Goal: Find specific page/section: Find specific page/section

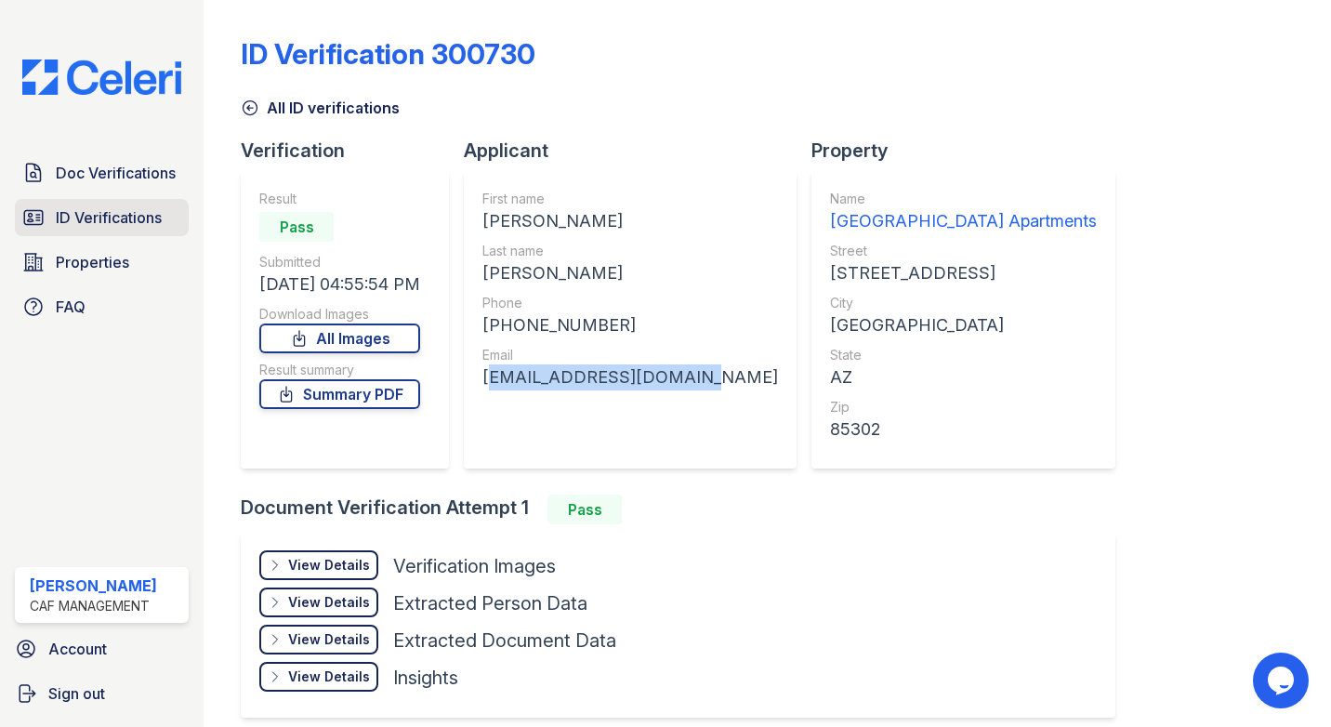
click at [83, 214] on span "ID Verifications" at bounding box center [109, 217] width 106 height 22
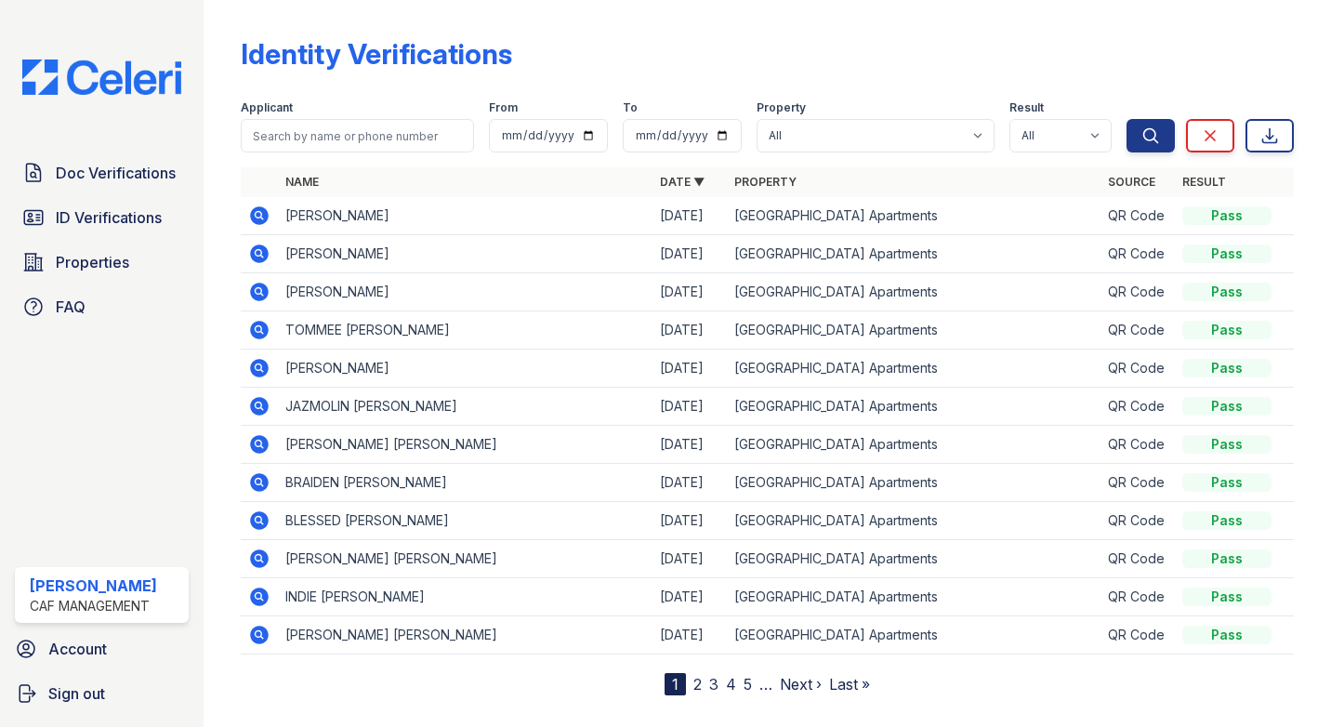
click at [694, 688] on link "2" at bounding box center [698, 684] width 8 height 19
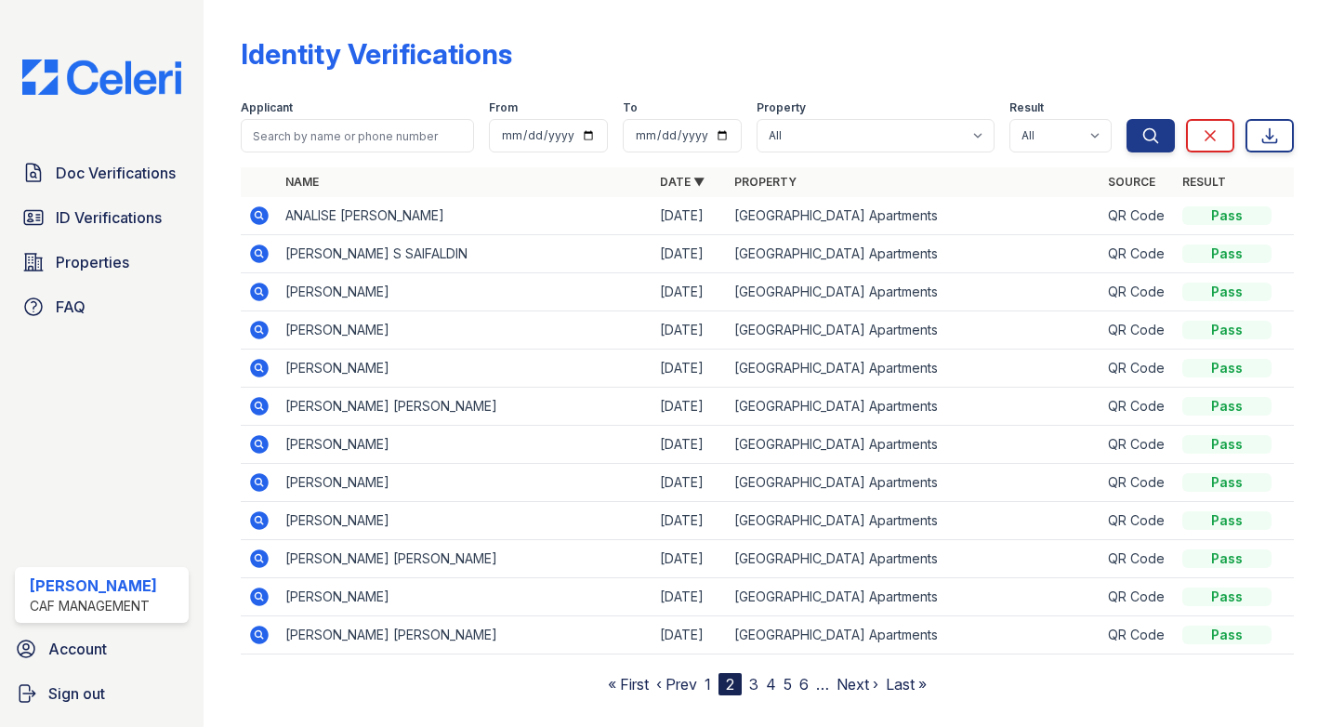
click at [261, 482] on icon at bounding box center [259, 482] width 22 height 22
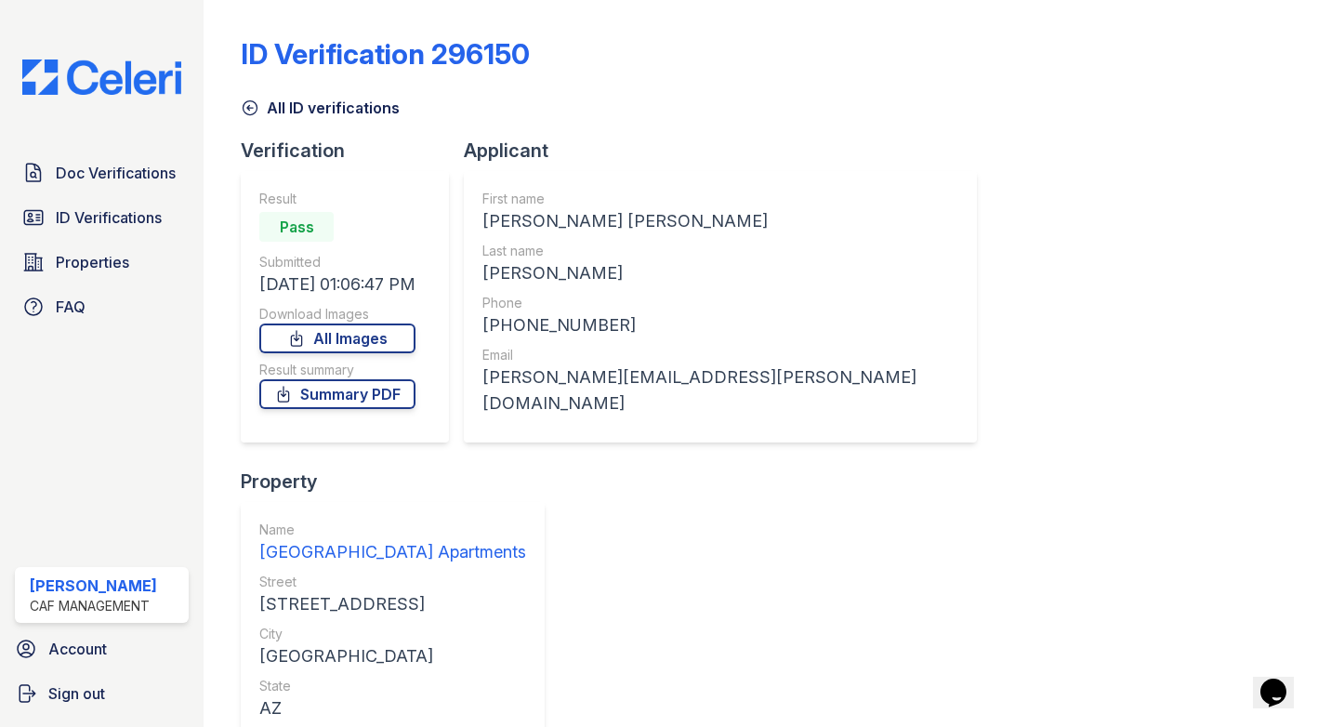
drag, startPoint x: 263, startPoint y: 118, endPoint x: 257, endPoint y: 111, distance: 9.9
click at [263, 118] on link "All ID verifications" at bounding box center [320, 108] width 159 height 22
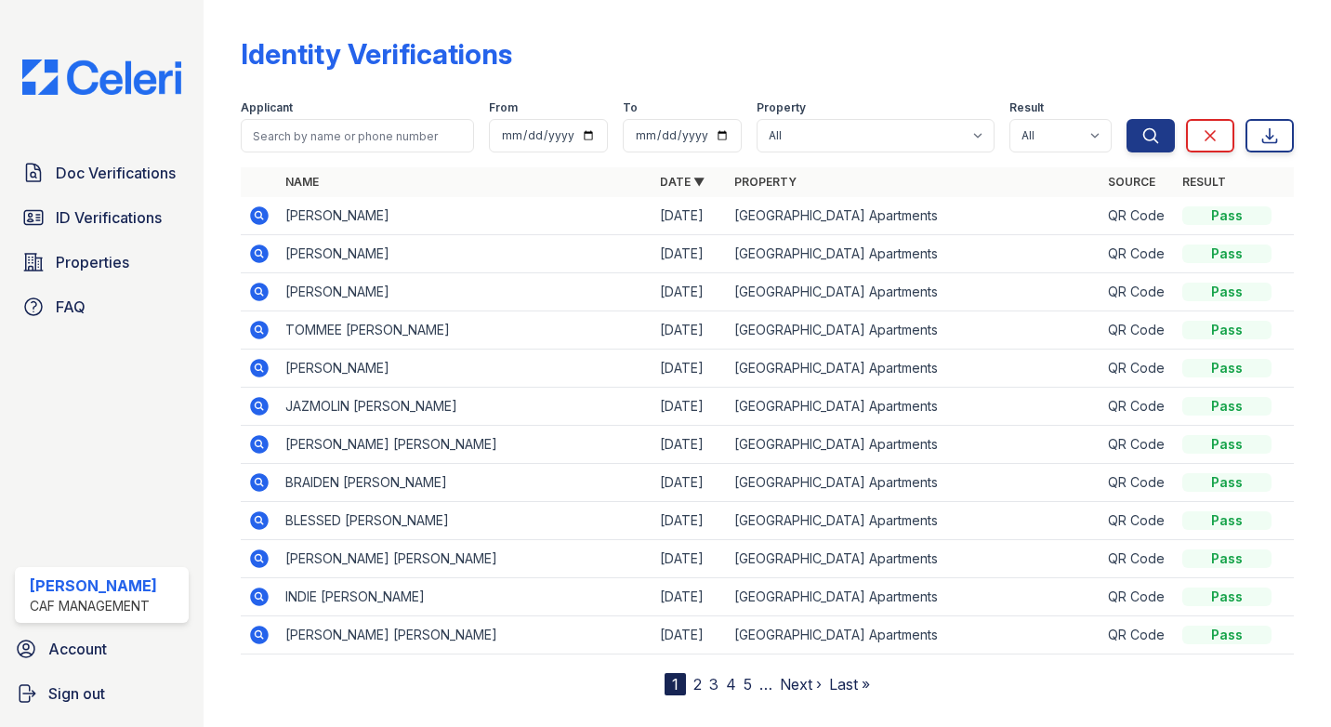
click at [694, 676] on link "2" at bounding box center [698, 684] width 8 height 19
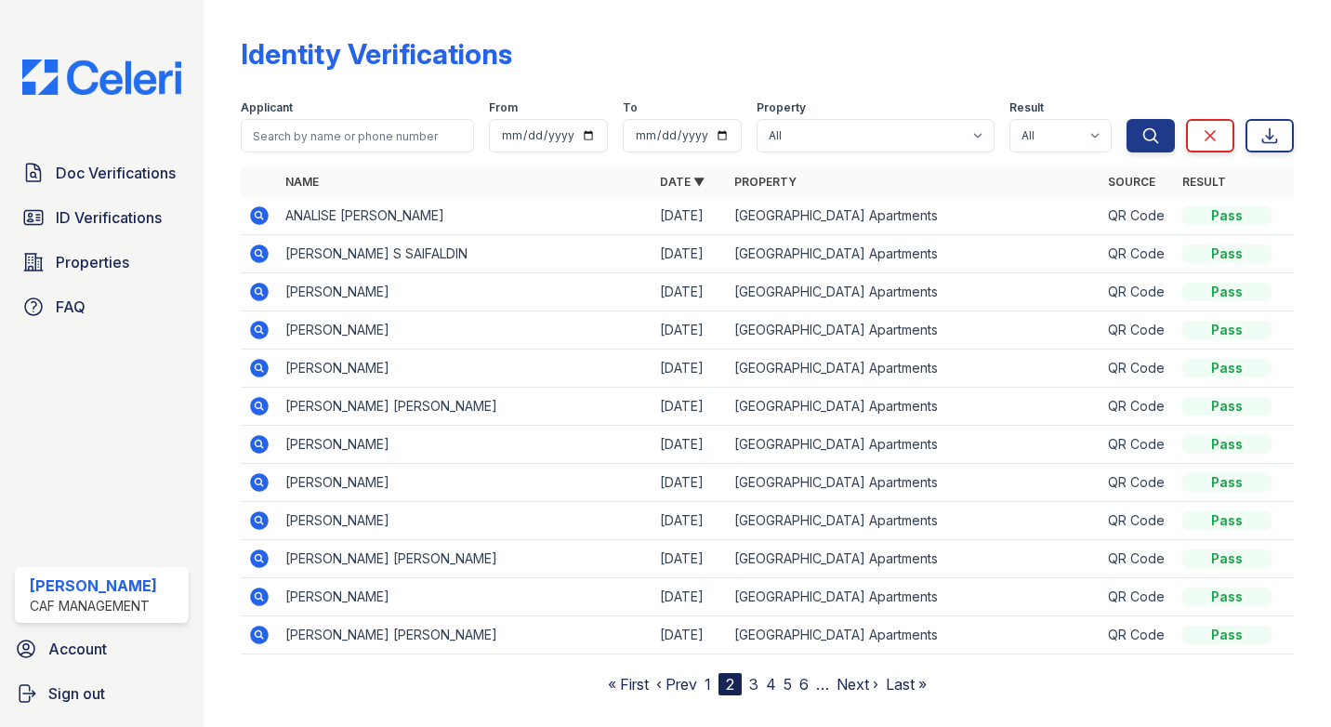
click at [752, 687] on link "3" at bounding box center [753, 684] width 9 height 19
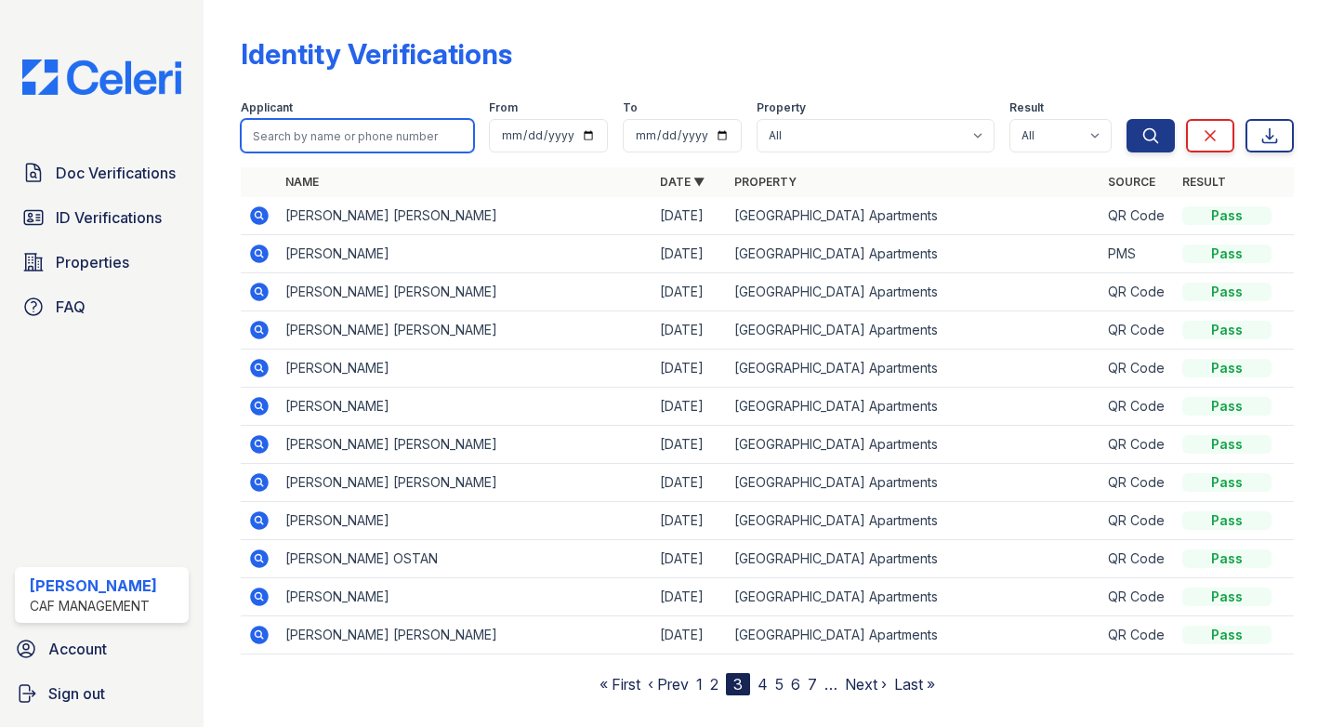
click at [343, 133] on input "search" at bounding box center [357, 135] width 233 height 33
type input "shuncay"
click at [1127, 119] on button "Search" at bounding box center [1151, 135] width 48 height 33
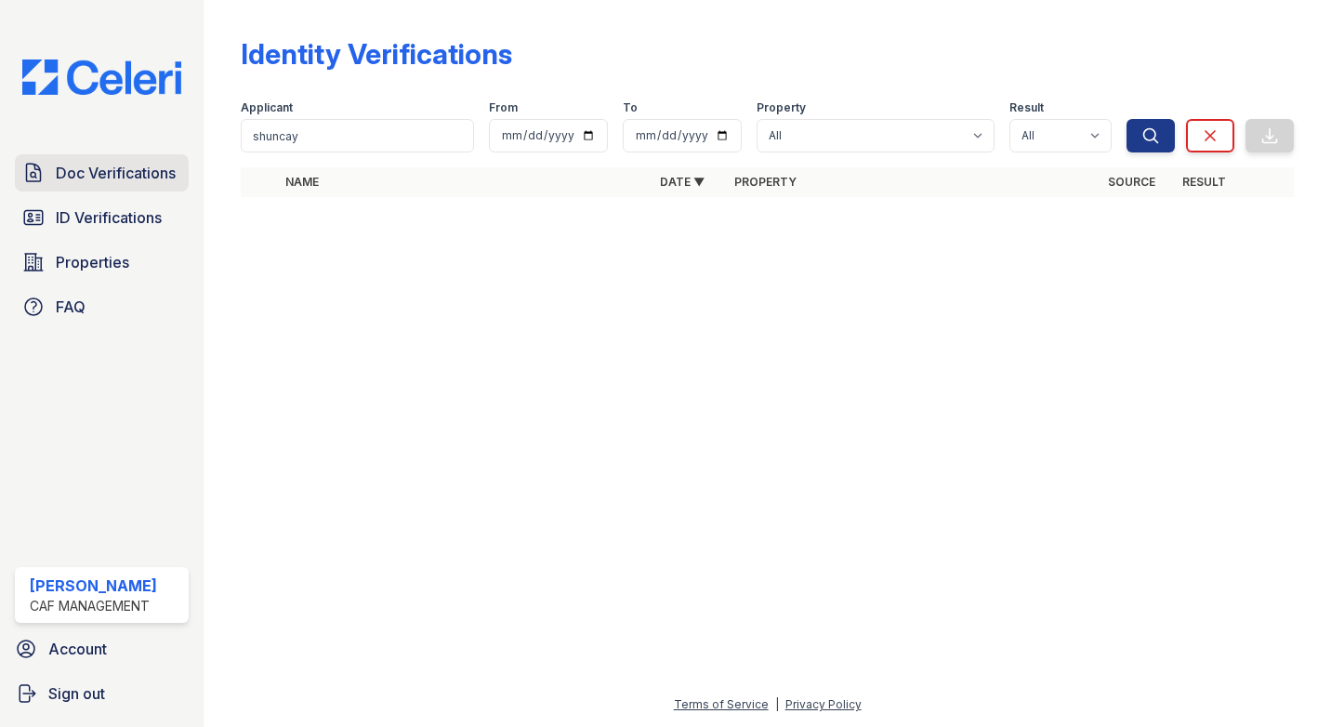
click at [111, 171] on span "Doc Verifications" at bounding box center [116, 173] width 120 height 22
